Goal: Information Seeking & Learning: Find specific fact

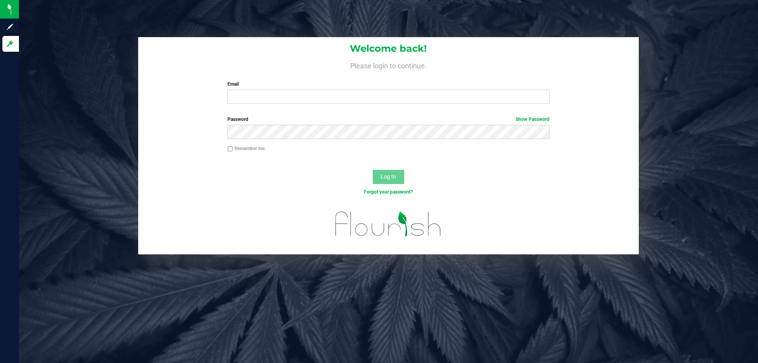
click at [263, 105] on div "Welcome back! Please login to continue. Email Required Please format your email…" at bounding box center [388, 73] width 501 height 73
click at [264, 103] on input "Email" at bounding box center [388, 97] width 322 height 14
type input "[EMAIL_ADDRESS][DOMAIN_NAME]"
click at [373, 170] on button "Log In" at bounding box center [389, 177] width 32 height 14
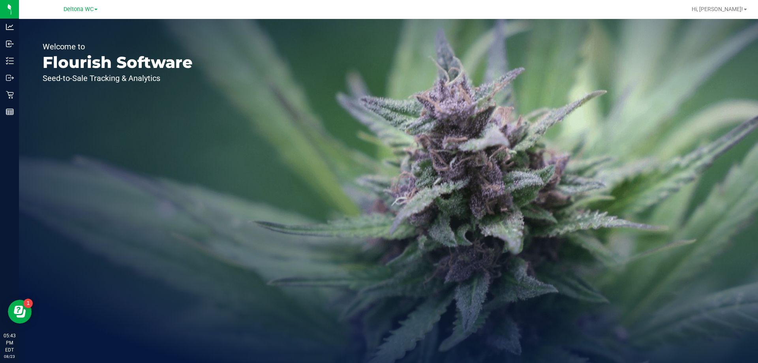
click at [261, 101] on div "Welcome to Flourish Software Seed-to-Sale Tracking & Analytics" at bounding box center [388, 191] width 739 height 344
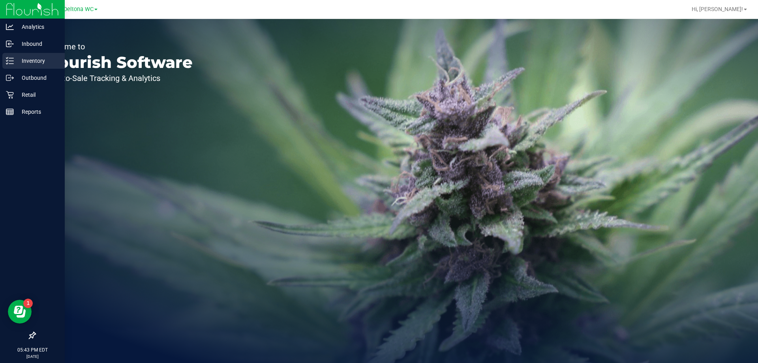
click at [36, 60] on p "Inventory" at bounding box center [37, 60] width 47 height 9
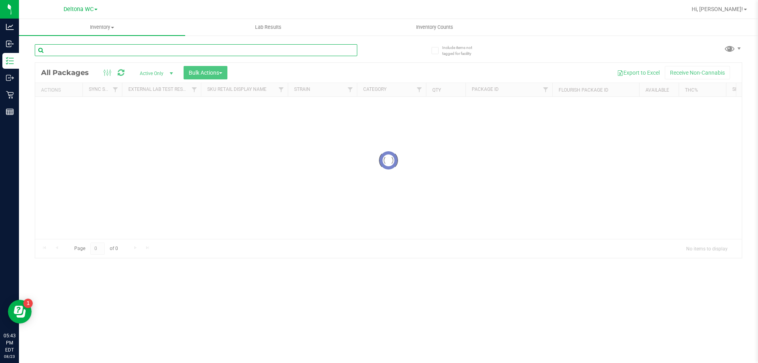
click at [156, 45] on div "Inventory All packages All inventory Waste log Create inventory Lab Results Inv…" at bounding box center [388, 191] width 739 height 344
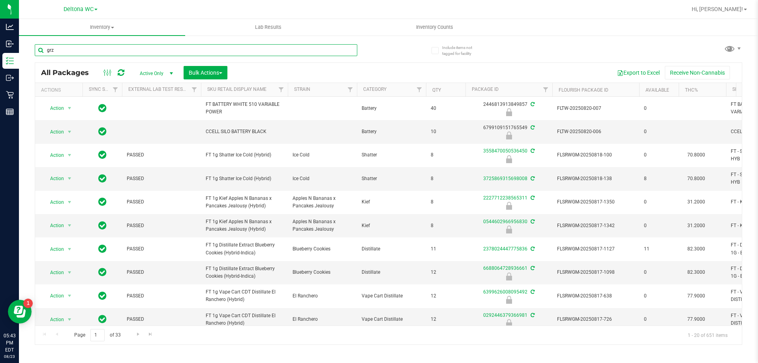
type input "grz"
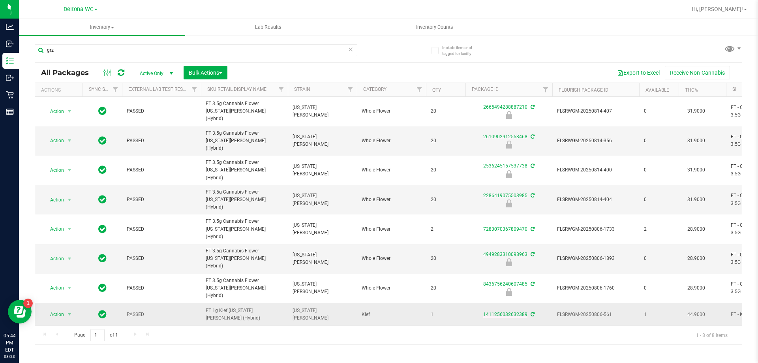
click at [515, 311] on link "1411256032632389" at bounding box center [505, 314] width 44 height 6
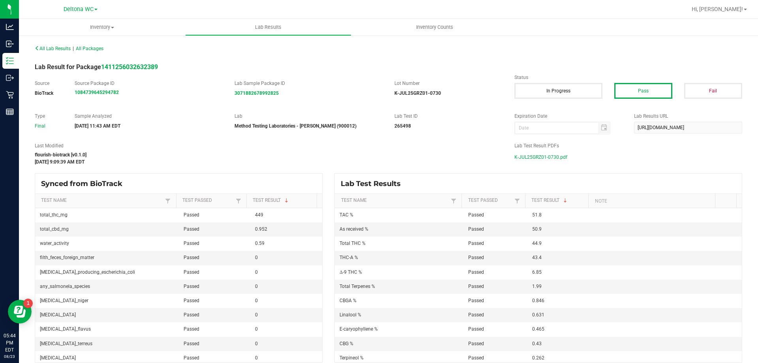
click at [527, 158] on span "K-JUL25GRZ01-0730.pdf" at bounding box center [540, 157] width 53 height 12
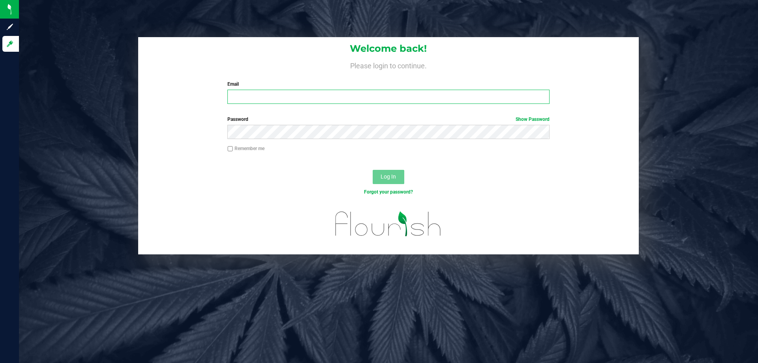
click at [305, 99] on input "Email" at bounding box center [388, 97] width 322 height 14
type input "[EMAIL_ADDRESS][DOMAIN_NAME]"
click at [373, 170] on button "Log In" at bounding box center [389, 177] width 32 height 14
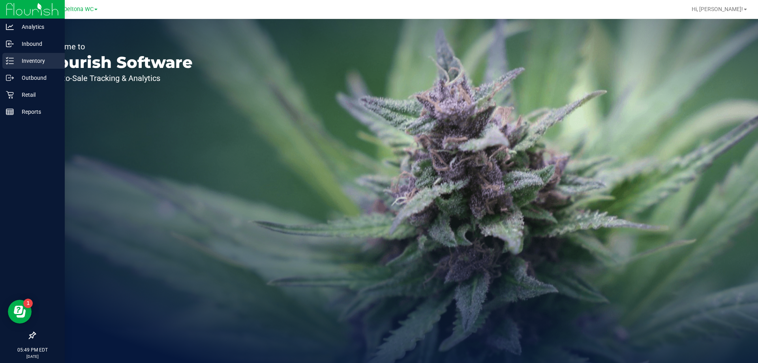
click at [19, 61] on p "Inventory" at bounding box center [37, 60] width 47 height 9
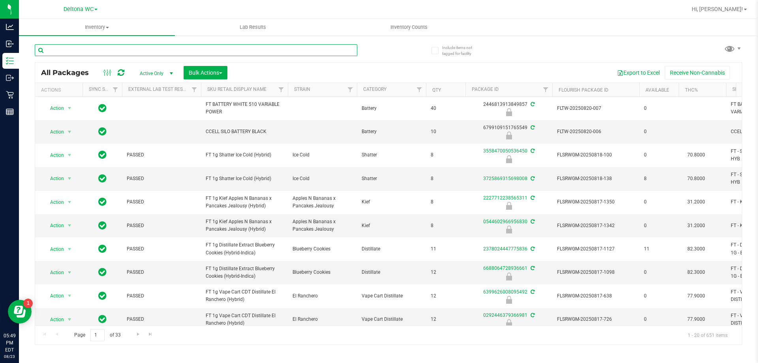
click at [129, 50] on input "text" at bounding box center [196, 50] width 323 height 12
type input "grz"
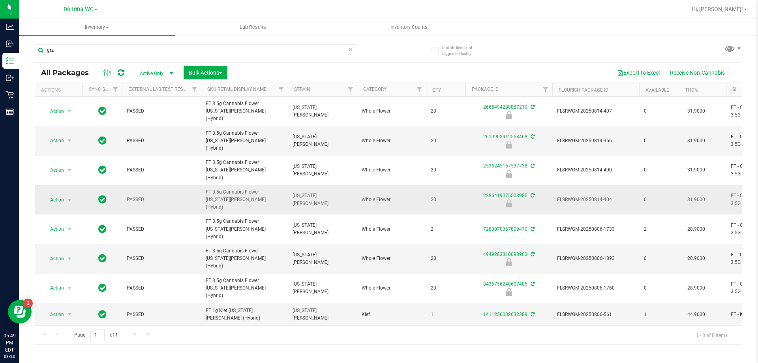
click at [496, 193] on link "2286419075503985" at bounding box center [505, 196] width 44 height 6
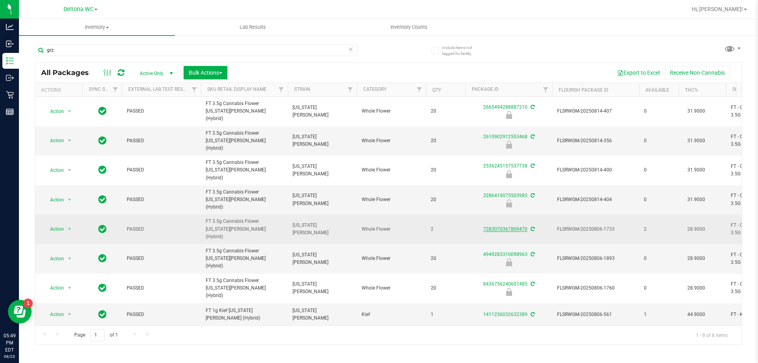
click at [503, 226] on link "7283070367809470" at bounding box center [505, 229] width 44 height 6
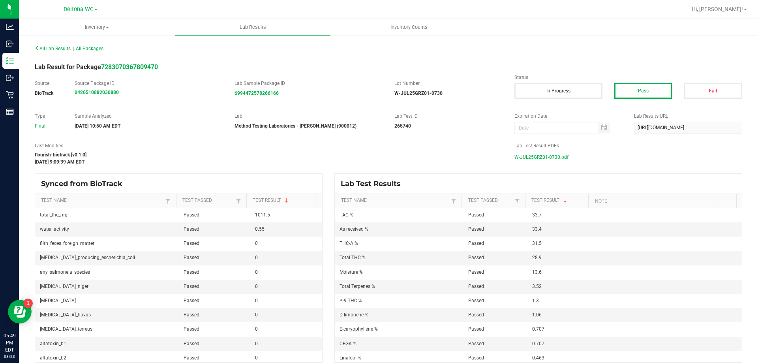
click at [532, 155] on span "W-JUL25GRZ01-0730.pdf" at bounding box center [541, 157] width 54 height 12
click at [96, 48] on span "All Packages" at bounding box center [90, 49] width 28 height 6
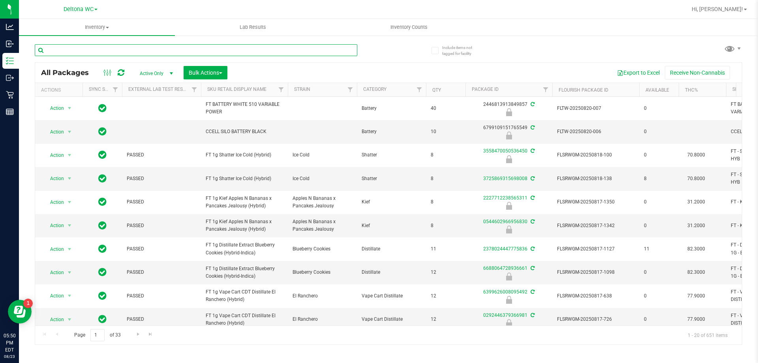
click at [57, 51] on input "text" at bounding box center [196, 50] width 323 height 12
type input "grz"
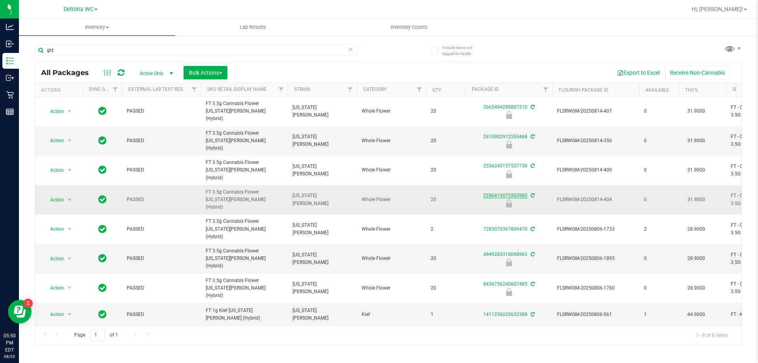
click at [496, 193] on link "2286419075503985" at bounding box center [505, 196] width 44 height 6
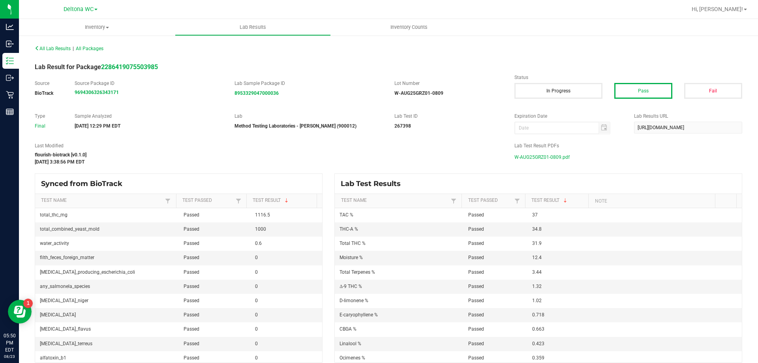
click at [535, 156] on span "W-AUG25GRZ01-0809.pdf" at bounding box center [541, 157] width 55 height 12
